Goal: Transaction & Acquisition: Obtain resource

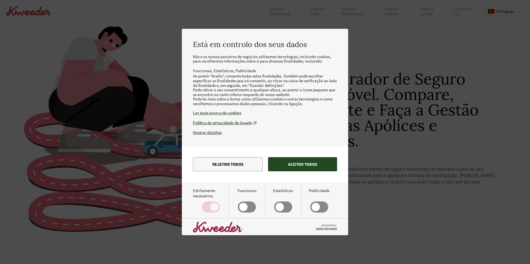
click at [294, 171] on button "Aceitar todos" at bounding box center [302, 164] width 69 height 14
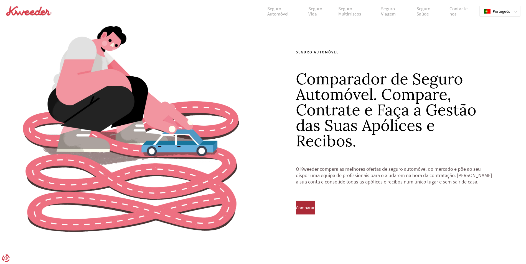
click at [314, 204] on button "Comparar" at bounding box center [305, 208] width 19 height 14
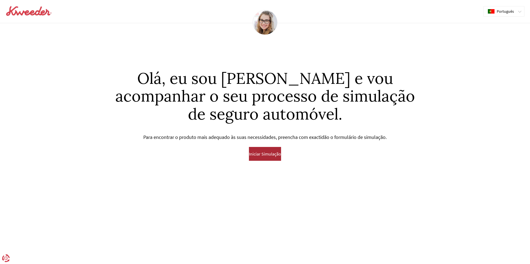
click at [255, 153] on span "Iniciar Simulação" at bounding box center [265, 154] width 32 height 5
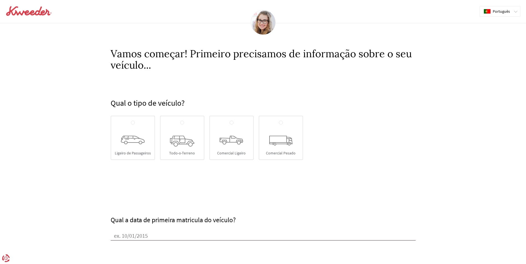
click at [136, 133] on div "Ligeiro de Passageiros" at bounding box center [133, 138] width 44 height 44
radio input "true"
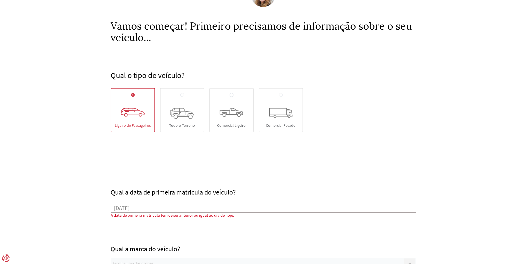
scroll to position [0, 0]
drag, startPoint x: 137, startPoint y: 211, endPoint x: 149, endPoint y: 212, distance: 11.7
click at [149, 212] on input "[DATE]" at bounding box center [263, 209] width 305 height 8
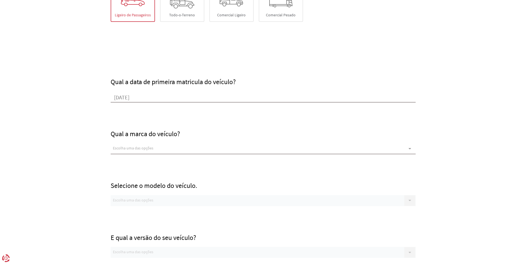
scroll to position [139, 0]
type input "[DATE]"
click at [120, 145] on div "Escolha uma das opções" at bounding box center [263, 148] width 305 height 11
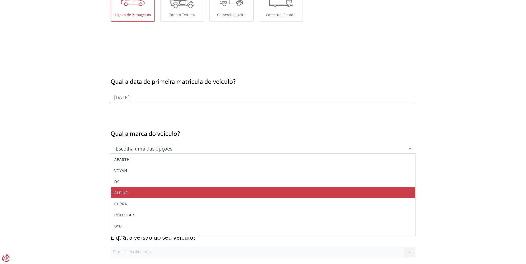
type input "k"
click at [126, 194] on span "KIA" at bounding box center [263, 192] width 304 height 11
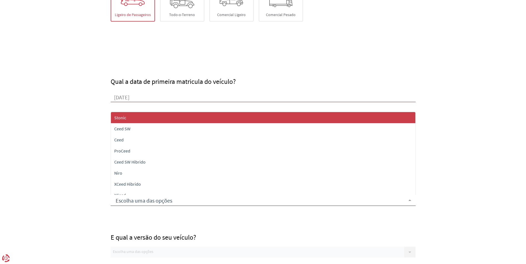
click at [128, 197] on div at bounding box center [263, 200] width 305 height 11
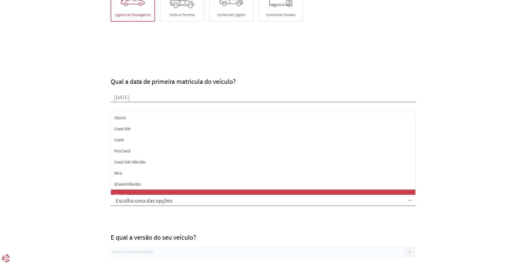
type input "s"
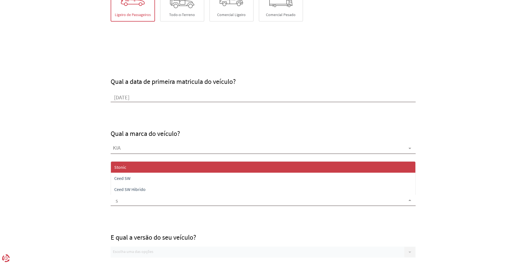
click at [124, 172] on span "Stonic" at bounding box center [263, 167] width 304 height 11
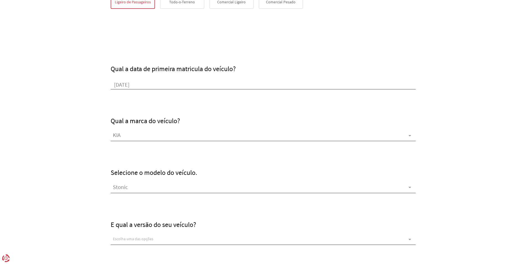
scroll to position [194, 0]
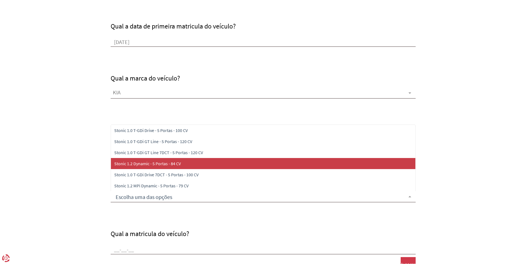
click at [122, 168] on span "Stonic 1.2 Dynamic - 5 Portas - 84 CV" at bounding box center [263, 163] width 304 height 11
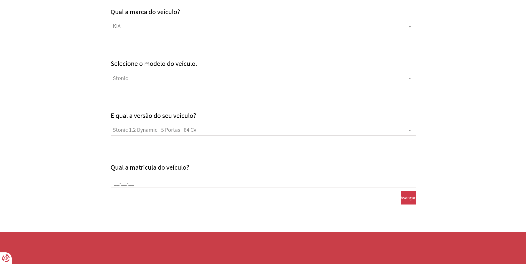
scroll to position [262, 0]
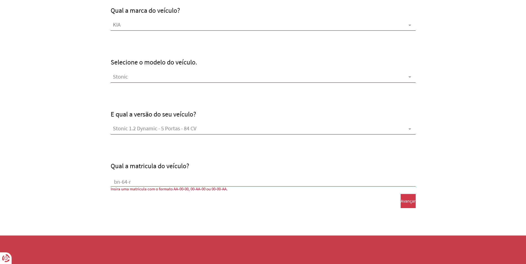
type input "bn-64-rq"
click button "Avançar" at bounding box center [407, 201] width 15 height 14
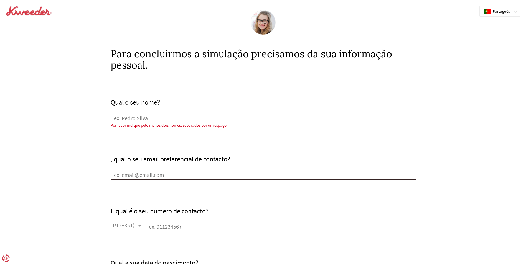
click at [121, 112] on div "Qual o seu nome?" at bounding box center [263, 111] width 305 height 24
click at [129, 122] on input "Qual o seu nome?" at bounding box center [263, 119] width 305 height 8
type input "[PERSON_NAME]"
type input "[EMAIL_ADDRESS][DOMAIN_NAME]"
type input "963908701"
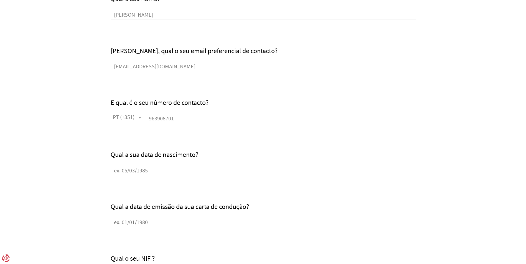
scroll to position [111, 0]
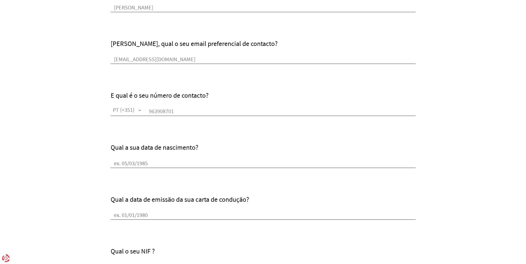
click at [128, 160] on input "Qual a sua data de nascimento?" at bounding box center [263, 164] width 305 height 8
type input "[DATE]"
click at [124, 217] on input "Qual a data de emissão da sua carta de condução?" at bounding box center [263, 216] width 305 height 8
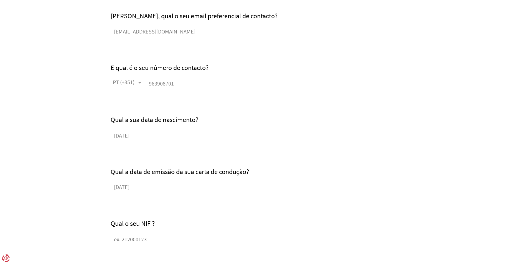
scroll to position [0, 0]
drag, startPoint x: 152, startPoint y: 189, endPoint x: 70, endPoint y: 183, distance: 82.2
click at [70, 183] on form "Qual o seu nome? [PERSON_NAME], qual o seu email preferencial de contacto? [EMA…" at bounding box center [263, 228] width 526 height 592
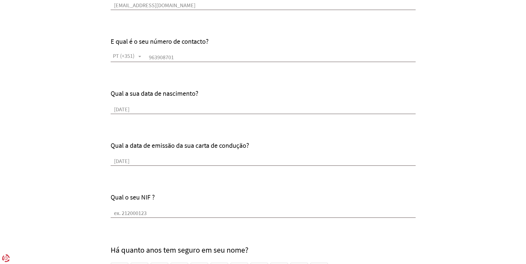
scroll to position [166, 0]
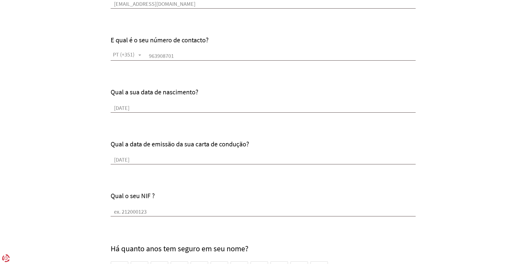
type input "[DATE]"
click at [120, 212] on input "Qual o seu NIF ?" at bounding box center [263, 212] width 305 height 8
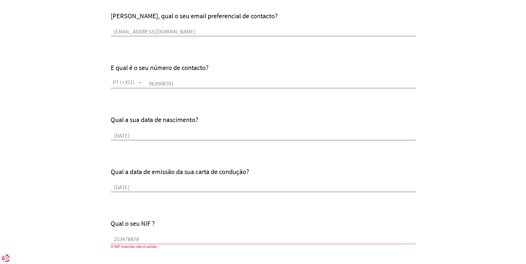
scroll to position [0, 0]
type input "253478880"
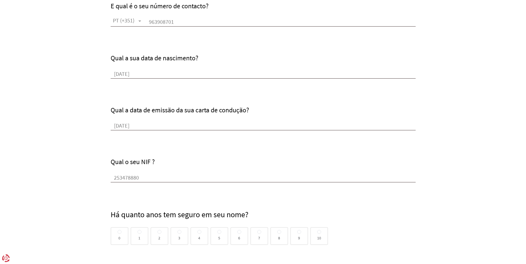
scroll to position [222, 0]
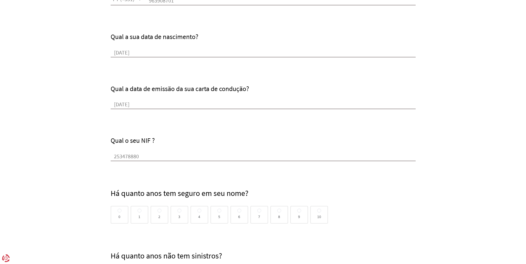
click at [137, 212] on span at bounding box center [139, 211] width 4 height 4
radio input "true"
click at [137, 212] on input "1" at bounding box center [139, 211] width 4 height 4
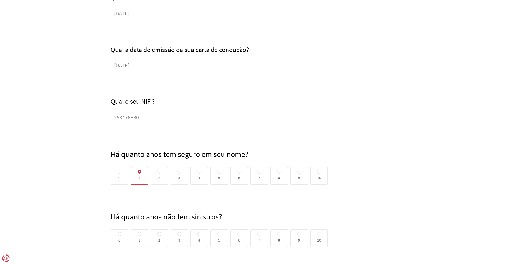
scroll to position [277, 0]
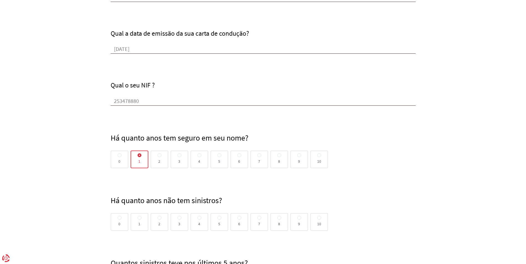
click at [120, 218] on span at bounding box center [119, 218] width 4 height 4
radio input "true"
click at [120, 218] on input "0" at bounding box center [119, 218] width 4 height 4
click at [137, 219] on span at bounding box center [139, 218] width 4 height 4
radio input "true"
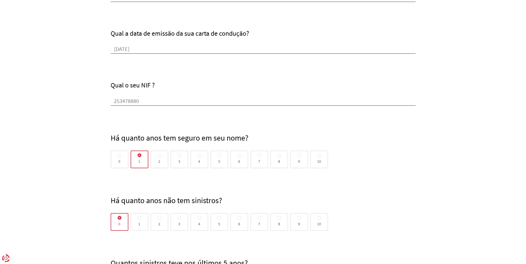
click at [137, 219] on input "1" at bounding box center [139, 218] width 4 height 4
radio input "false"
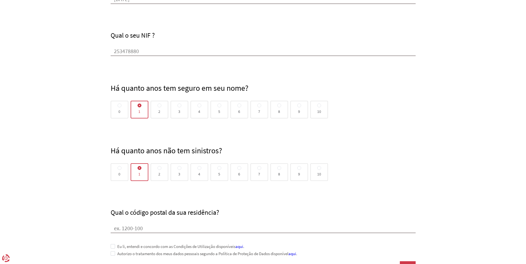
scroll to position [388, 0]
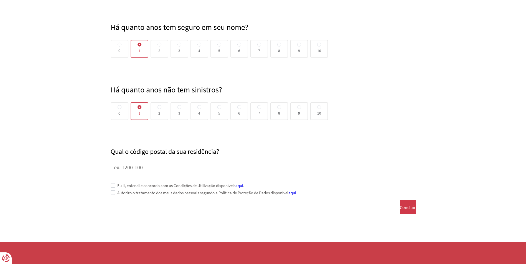
click at [119, 168] on input "Qual o código postal da sua residência?" at bounding box center [263, 168] width 305 height 8
type input "2530-239"
drag, startPoint x: 114, startPoint y: 186, endPoint x: 112, endPoint y: 192, distance: 6.9
click at [113, 186] on span at bounding box center [113, 185] width 4 height 4
click at [113, 193] on span at bounding box center [113, 193] width 4 height 4
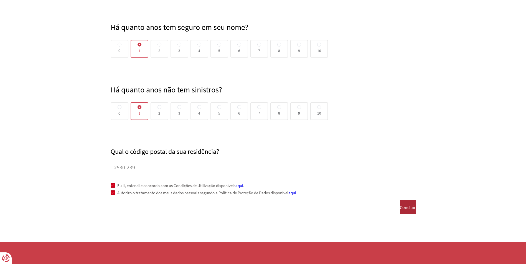
click at [399, 209] on span "Concluir" at bounding box center [407, 207] width 16 height 5
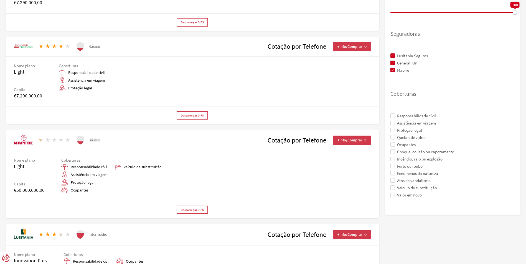
scroll to position [139, 0]
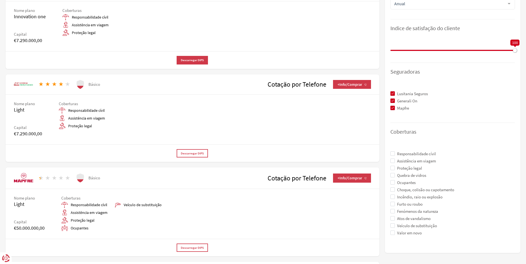
click at [187, 61] on span "Descarregar DIPS" at bounding box center [192, 60] width 23 height 4
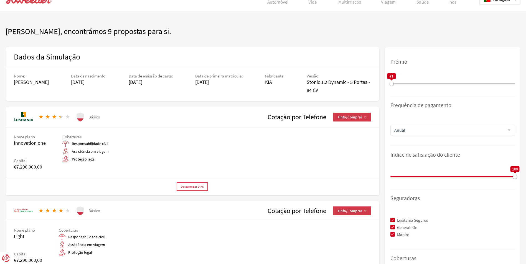
scroll to position [28, 0]
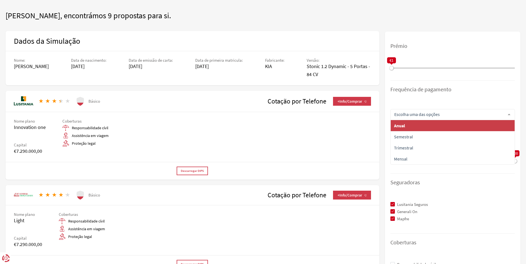
click at [432, 115] on input "text" at bounding box center [448, 115] width 111 height 6
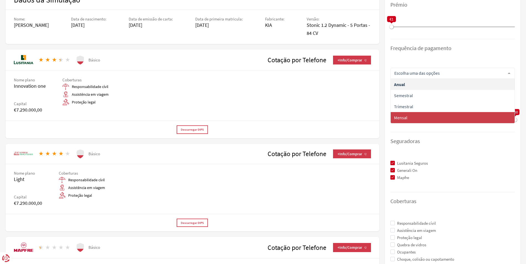
scroll to position [166, 0]
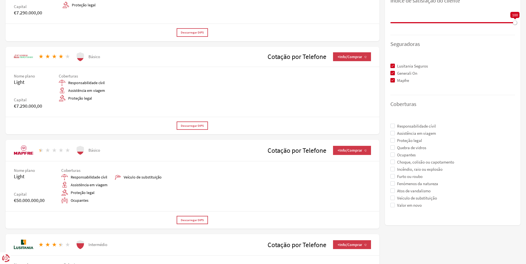
click at [392, 149] on span at bounding box center [392, 147] width 4 height 4
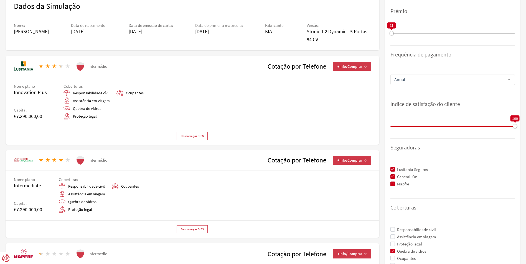
scroll to position [0, 0]
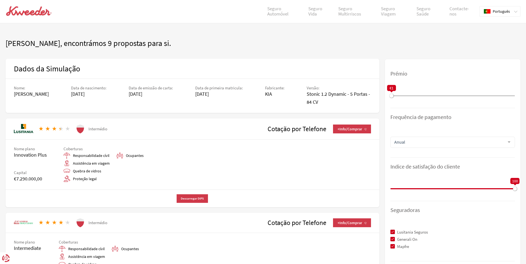
click at [191, 195] on button "Descarregar DIPS" at bounding box center [191, 198] width 31 height 9
